Goal: Information Seeking & Learning: Learn about a topic

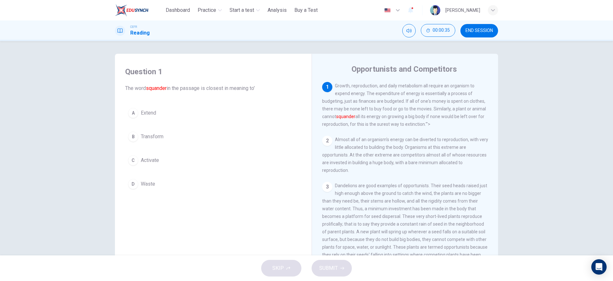
click at [132, 178] on button "D Waste" at bounding box center [213, 184] width 176 height 16
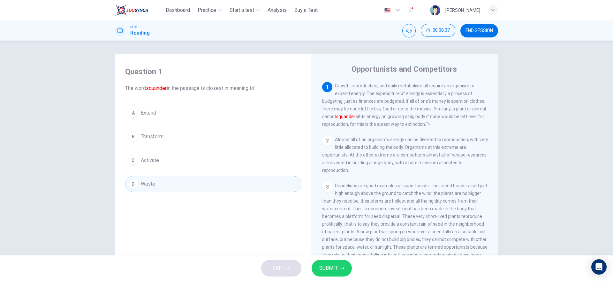
click at [321, 269] on span "SUBMIT" at bounding box center [328, 267] width 19 height 9
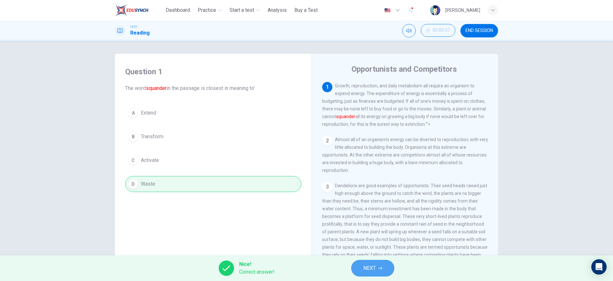
click at [379, 267] on icon "button" at bounding box center [381, 268] width 4 height 4
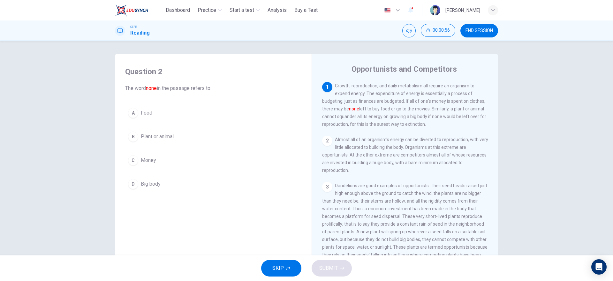
click at [142, 162] on span "Money" at bounding box center [148, 160] width 15 height 8
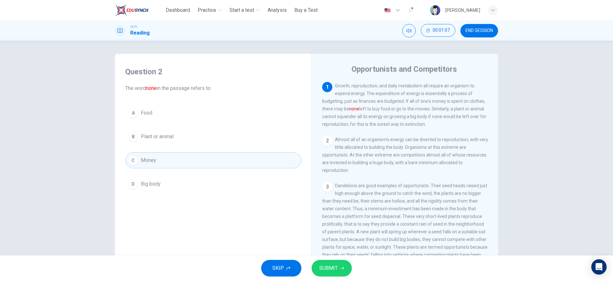
click at [344, 260] on button "SUBMIT" at bounding box center [332, 267] width 40 height 17
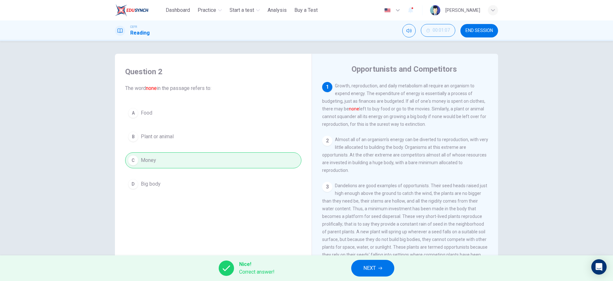
click at [374, 262] on button "NEXT" at bounding box center [372, 267] width 43 height 17
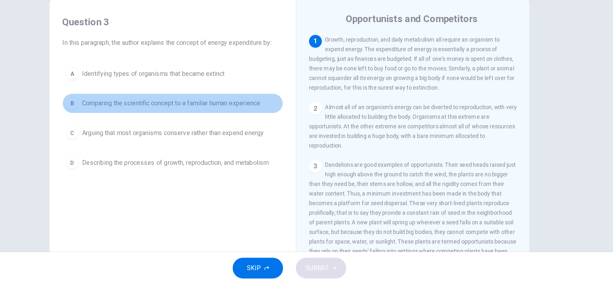
click at [142, 137] on span "Comparing the scientific concept to a familiar human experience" at bounding box center [212, 137] width 142 height 8
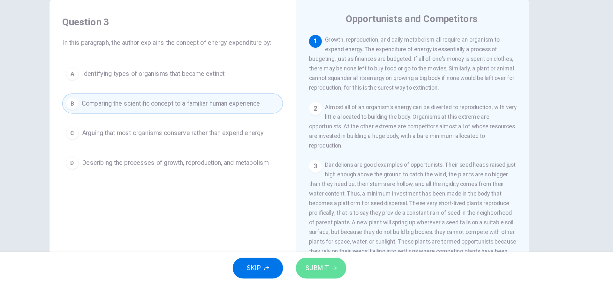
click at [330, 264] on span "SUBMIT" at bounding box center [328, 267] width 19 height 9
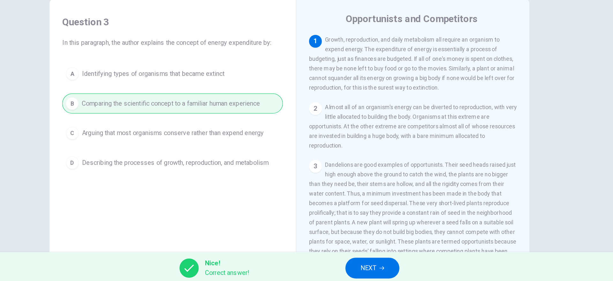
click at [387, 266] on button "NEXT" at bounding box center [372, 267] width 43 height 17
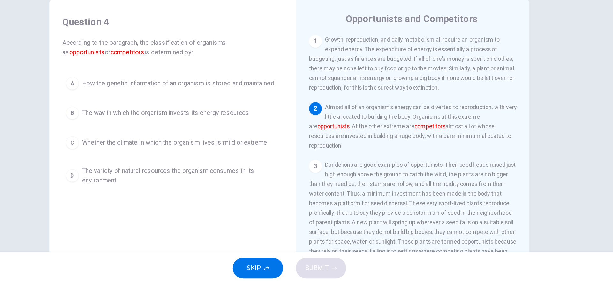
click at [163, 154] on div "A How the genetic information of an organism is stored and maintained B The way…" at bounding box center [213, 158] width 176 height 92
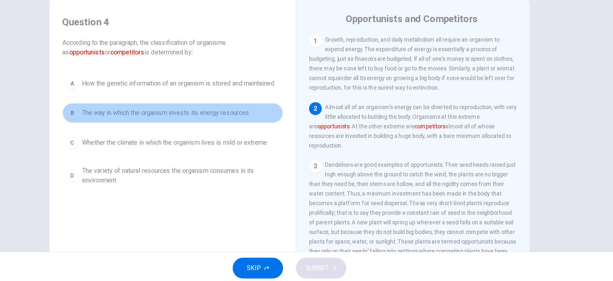
click at [168, 136] on button "B The way in which the organism invests its energy resources" at bounding box center [213, 144] width 176 height 16
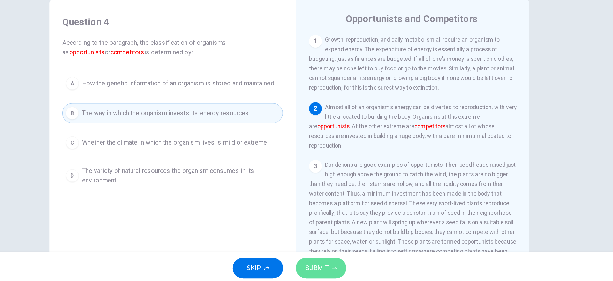
click at [333, 264] on span "SUBMIT" at bounding box center [328, 267] width 19 height 9
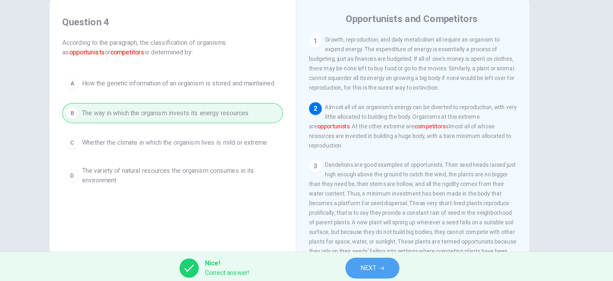
click at [362, 267] on button "NEXT" at bounding box center [372, 267] width 43 height 17
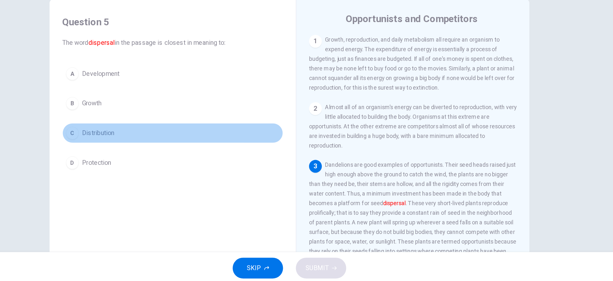
click at [159, 162] on span "Distribution" at bounding box center [154, 160] width 26 height 8
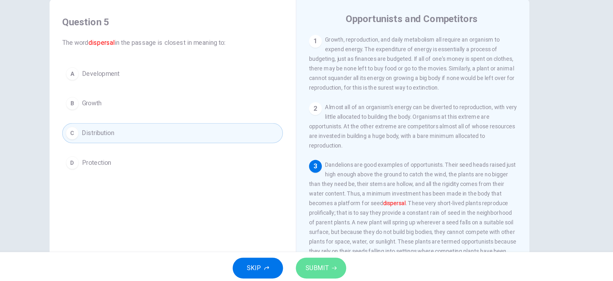
click at [337, 266] on span "SUBMIT" at bounding box center [328, 267] width 19 height 9
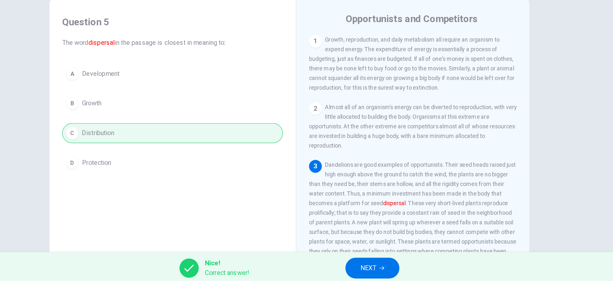
click at [358, 269] on button "NEXT" at bounding box center [372, 267] width 43 height 17
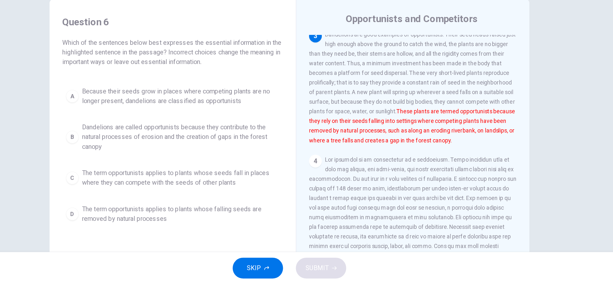
scroll to position [101, 0]
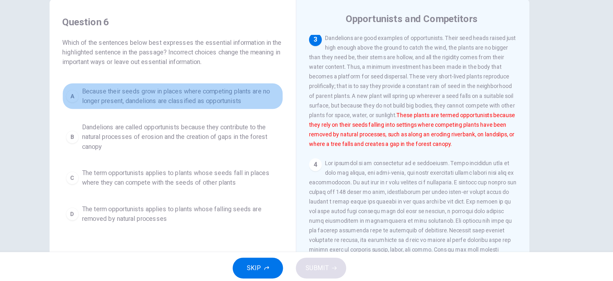
click at [153, 137] on span "Because their seeds grow in places where competing plants are no longer present…" at bounding box center [220, 130] width 158 height 15
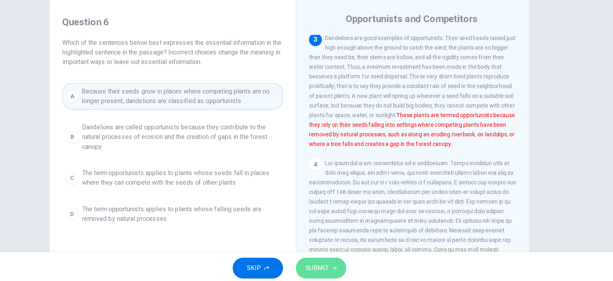
click at [321, 262] on button "SUBMIT" at bounding box center [332, 267] width 40 height 17
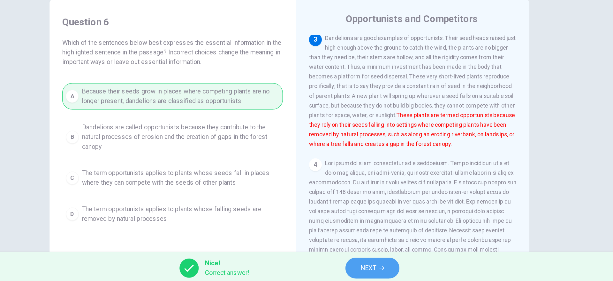
click at [377, 270] on button "NEXT" at bounding box center [372, 267] width 43 height 17
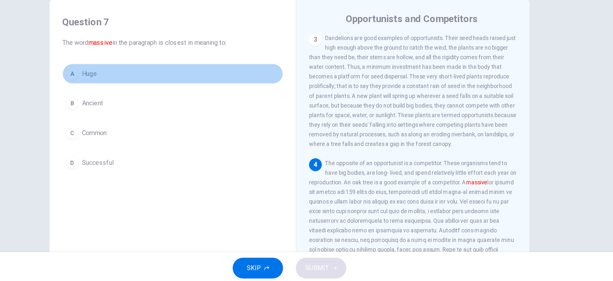
click at [170, 115] on button "A Huge" at bounding box center [213, 113] width 176 height 16
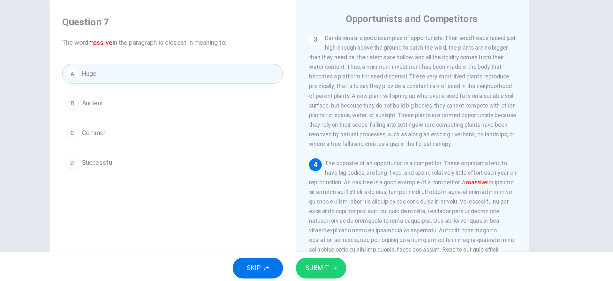
click at [326, 273] on button "SUBMIT" at bounding box center [332, 267] width 40 height 17
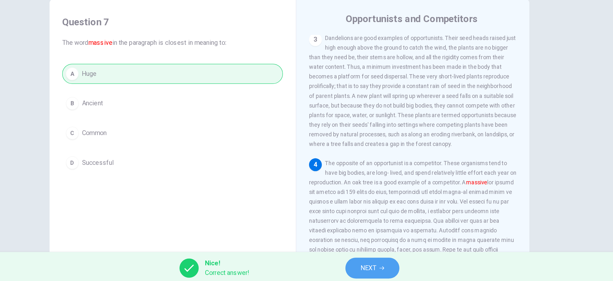
click at [386, 273] on button "NEXT" at bounding box center [372, 267] width 43 height 17
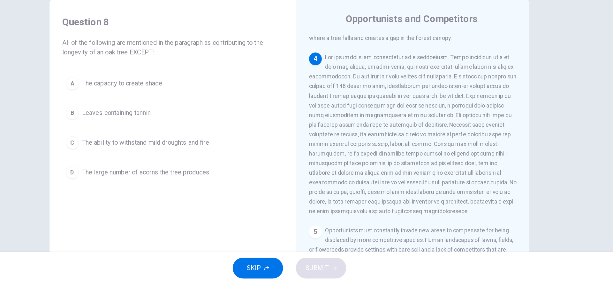
scroll to position [189, 0]
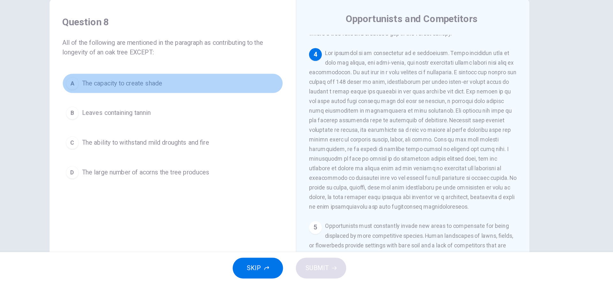
click at [168, 120] on span "The capacity to create shade" at bounding box center [173, 121] width 64 height 8
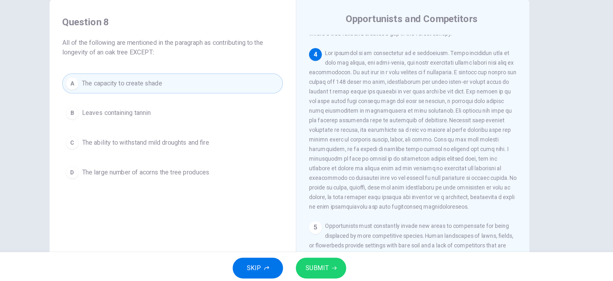
click at [334, 261] on button "SUBMIT" at bounding box center [332, 267] width 40 height 17
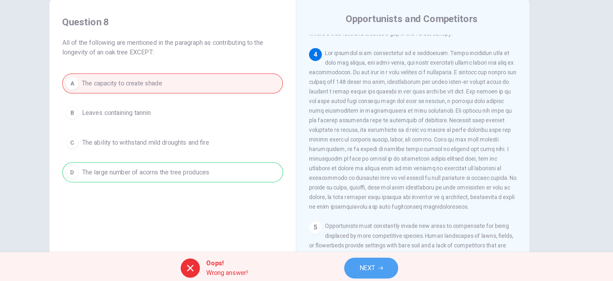
click at [383, 268] on button "NEXT" at bounding box center [371, 267] width 43 height 17
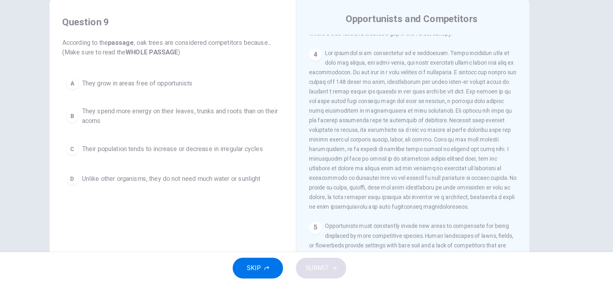
click at [245, 148] on span "They spend more energy on their leaves, trunks and roots than on their acorns" at bounding box center [220, 146] width 158 height 15
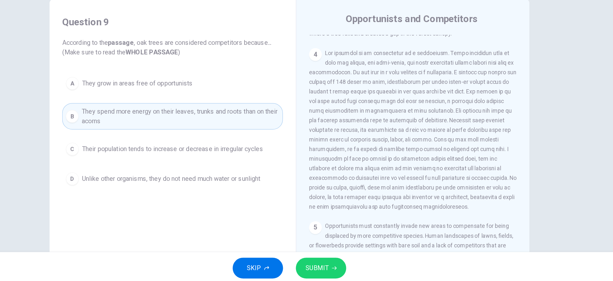
click at [333, 266] on span "SUBMIT" at bounding box center [328, 267] width 19 height 9
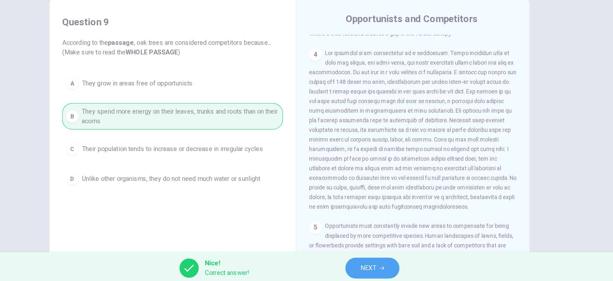
click at [366, 269] on span "NEXT" at bounding box center [370, 267] width 12 height 9
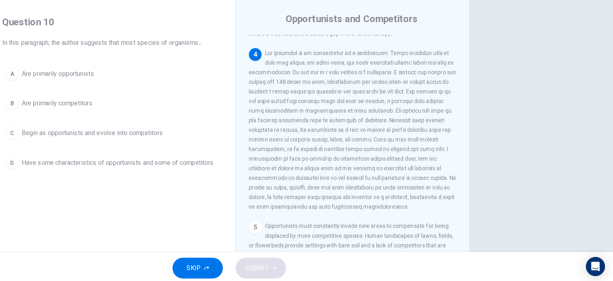
scroll to position [0, 0]
